Goal: Task Accomplishment & Management: Manage account settings

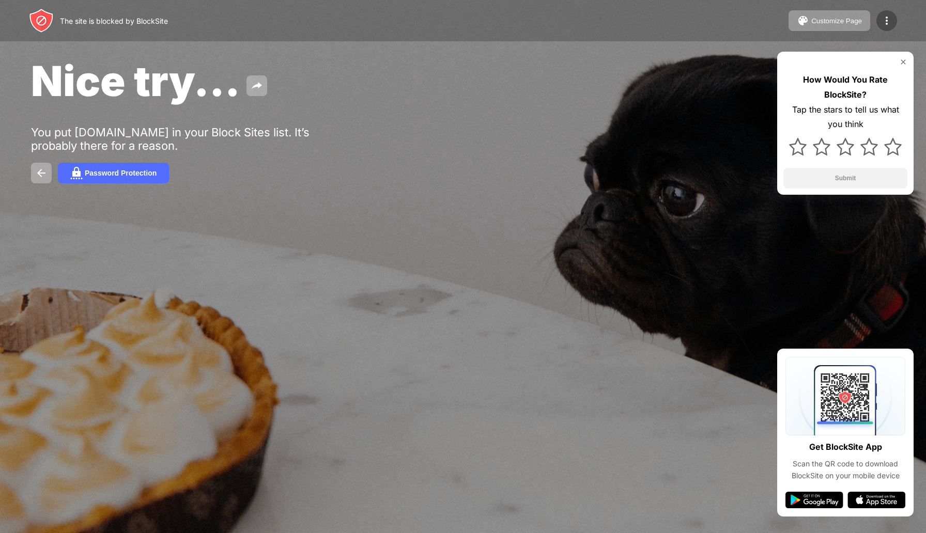
click at [889, 17] on img at bounding box center [886, 20] width 12 height 12
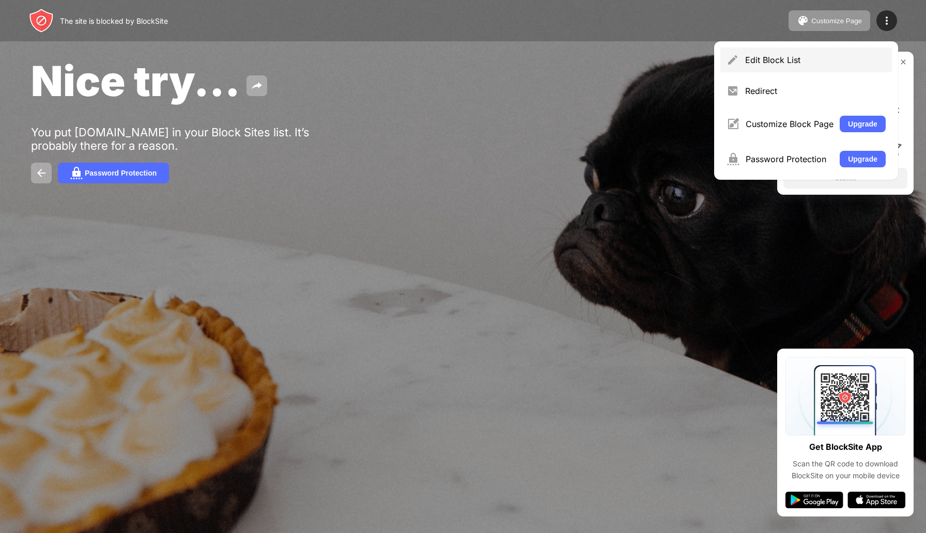
click at [802, 64] on div "Edit Block List" at bounding box center [815, 60] width 141 height 10
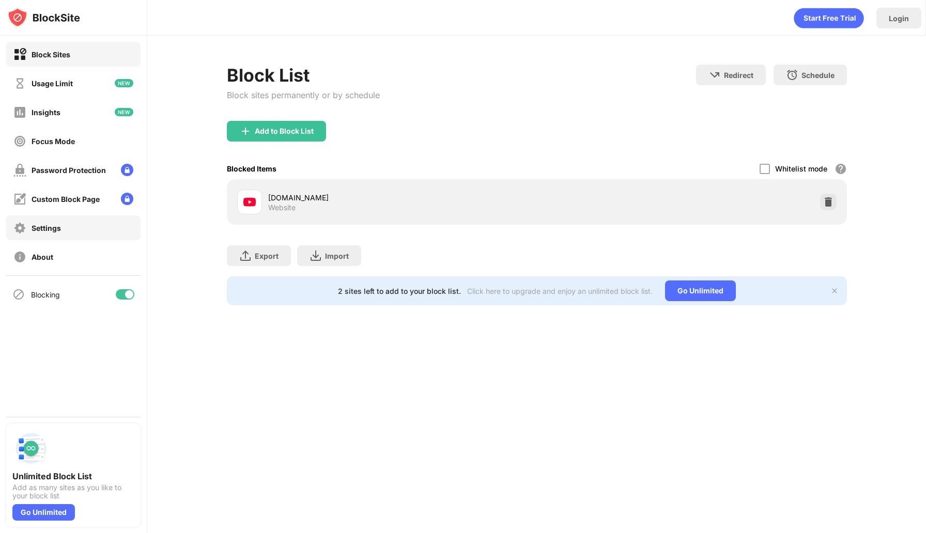
click at [94, 231] on div "Settings" at bounding box center [73, 227] width 134 height 25
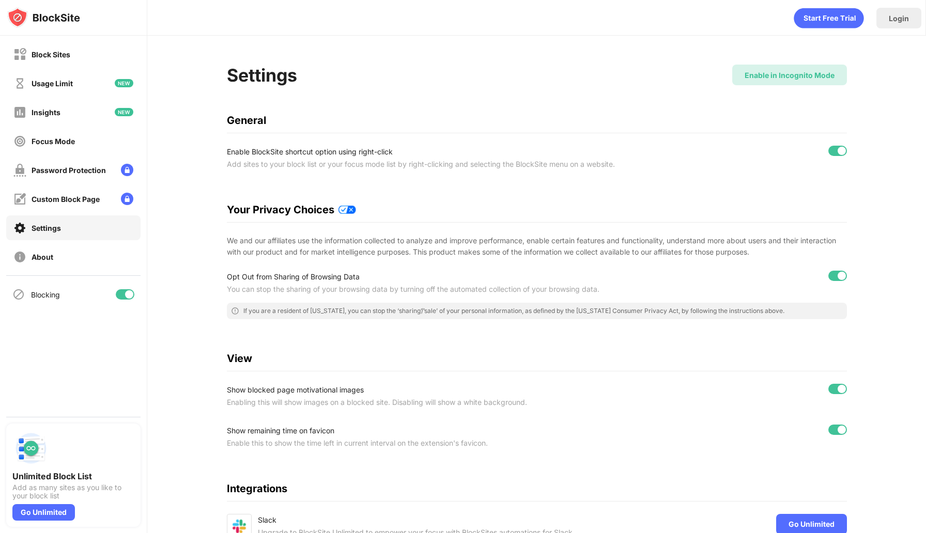
click at [798, 80] on div "Enable in Incognito Mode" at bounding box center [789, 75] width 115 height 21
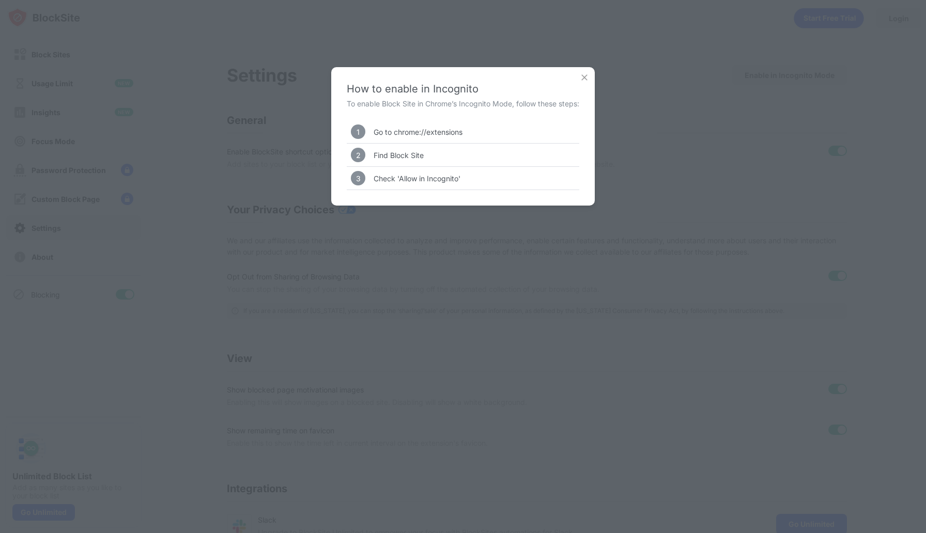
click at [587, 76] on img at bounding box center [584, 77] width 10 height 10
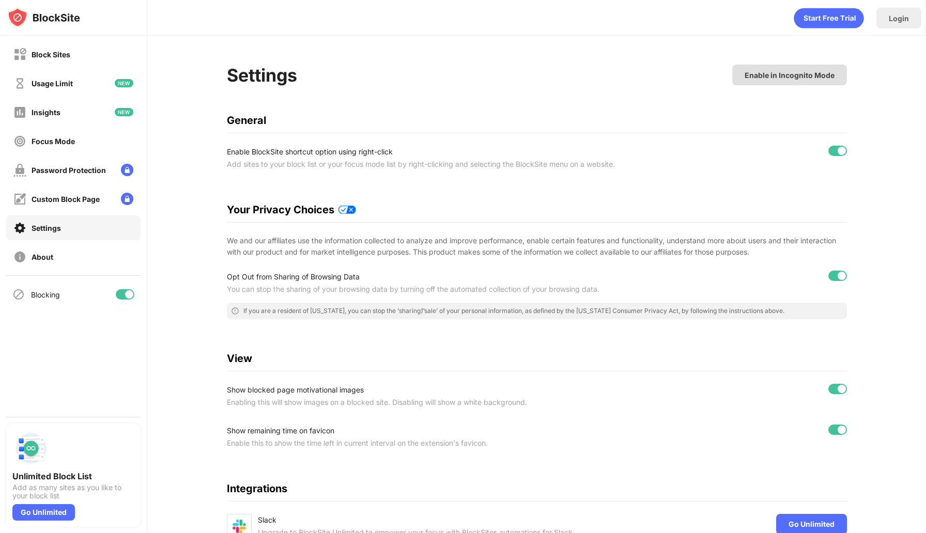
click at [806, 70] on div "Enable in Incognito Mode" at bounding box center [789, 75] width 115 height 21
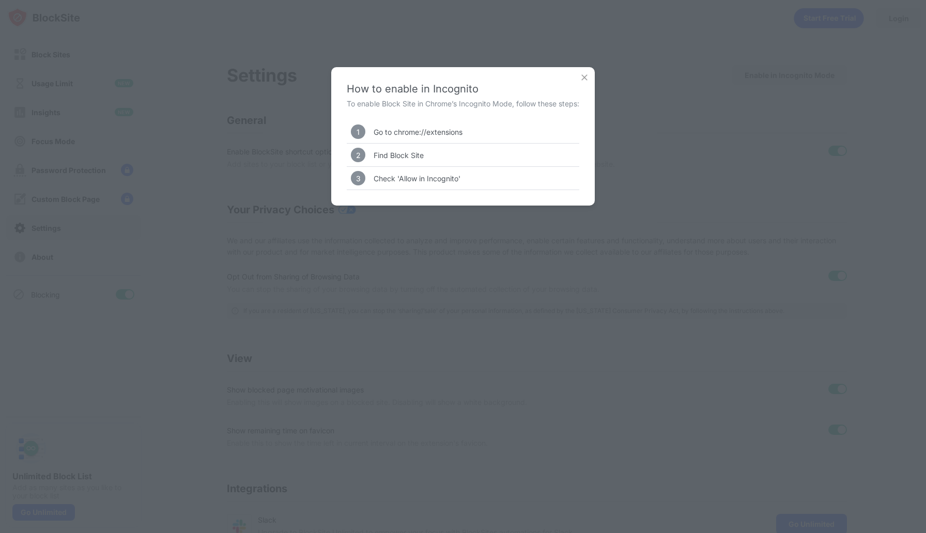
click at [586, 75] on img at bounding box center [584, 77] width 10 height 10
